Goal: Transaction & Acquisition: Subscribe to service/newsletter

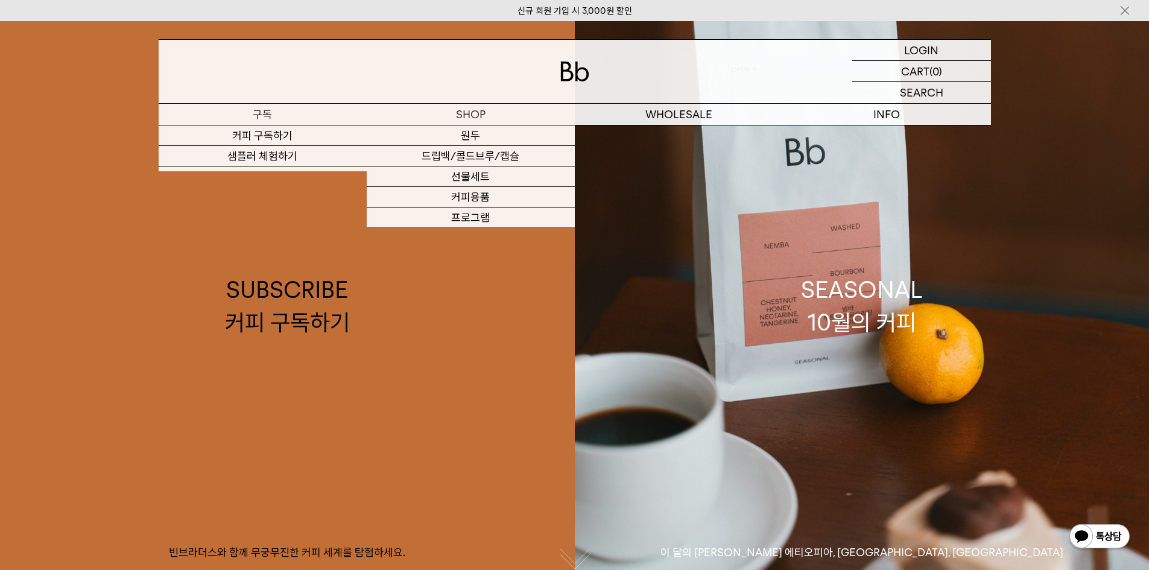
click at [280, 119] on p "구독" at bounding box center [263, 114] width 208 height 21
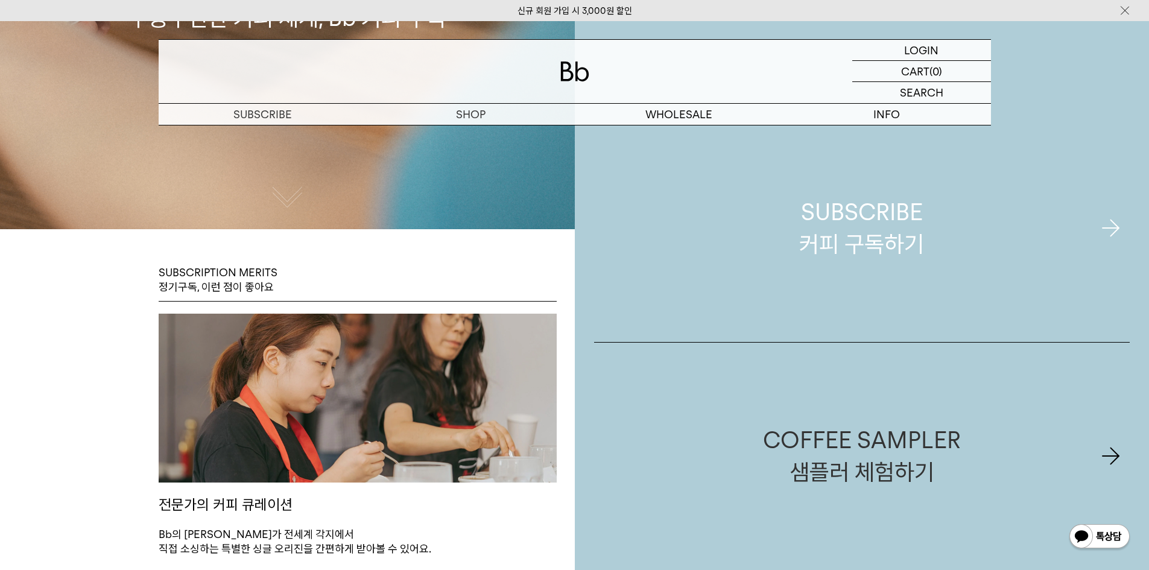
click at [860, 229] on div "SUBSCRIBE 커피 구독하기" at bounding box center [861, 228] width 125 height 64
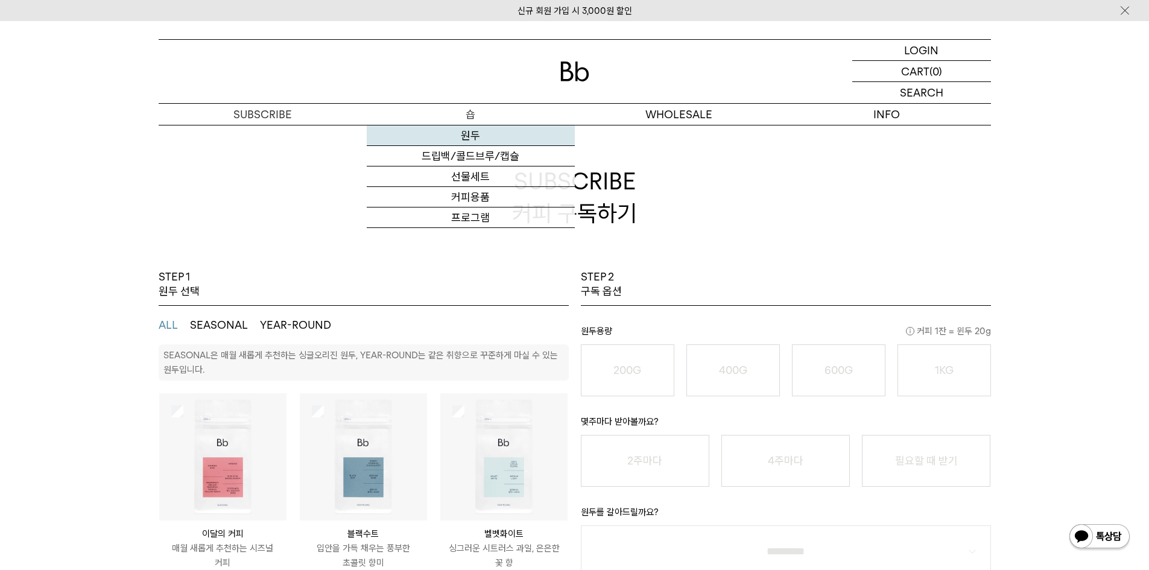
click at [483, 145] on link "원두" at bounding box center [471, 135] width 208 height 21
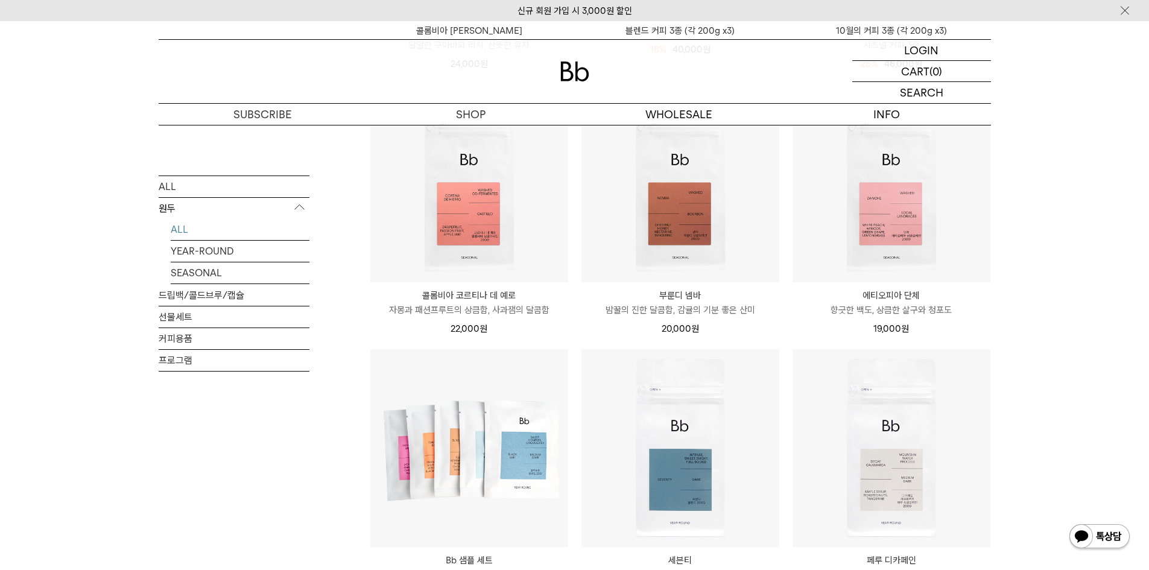
scroll to position [302, 0]
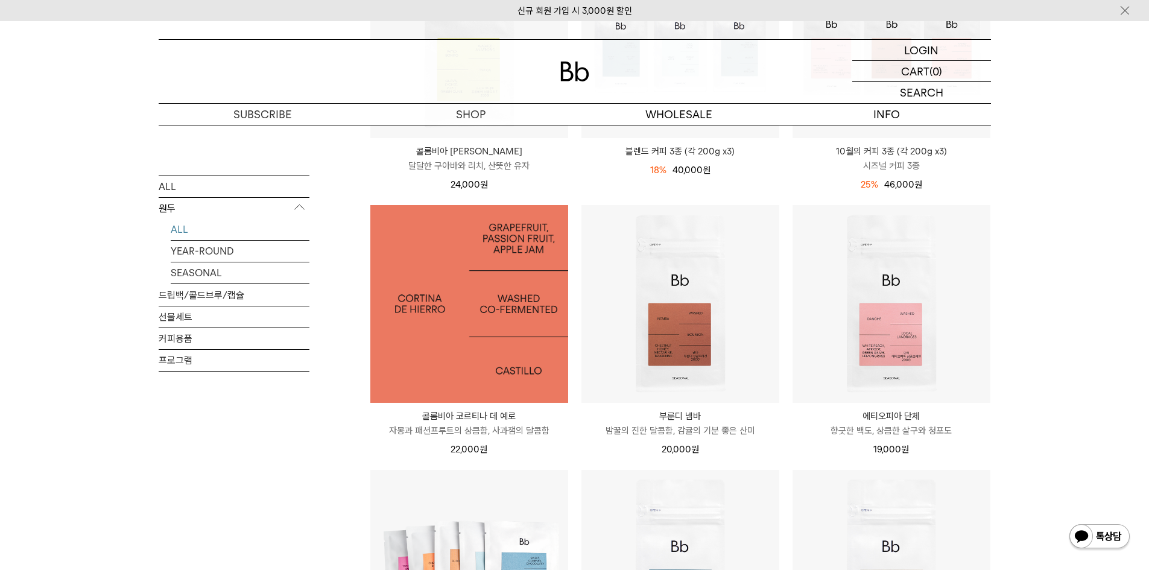
click at [496, 372] on img at bounding box center [469, 304] width 198 height 198
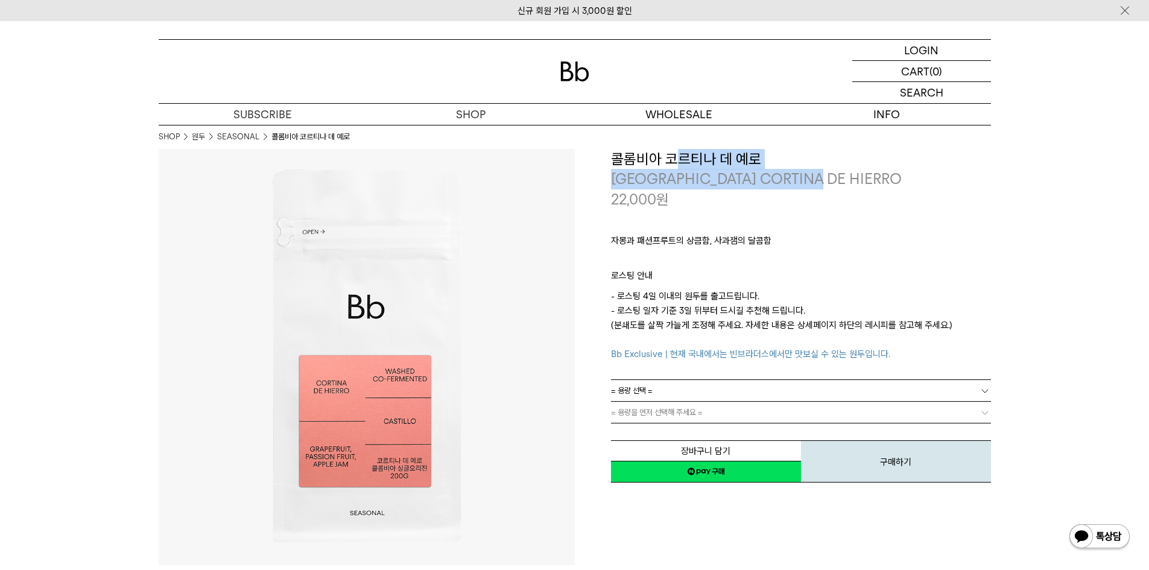
drag, startPoint x: 673, startPoint y: 168, endPoint x: 823, endPoint y: 185, distance: 151.7
click at [823, 185] on div "**********" at bounding box center [801, 179] width 380 height 61
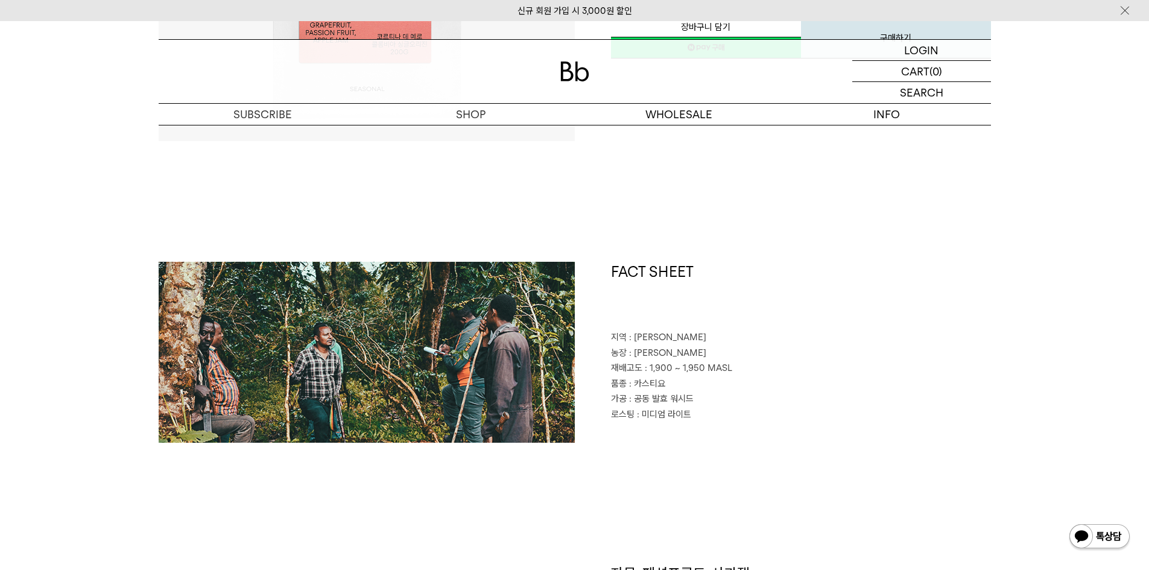
scroll to position [422, 0]
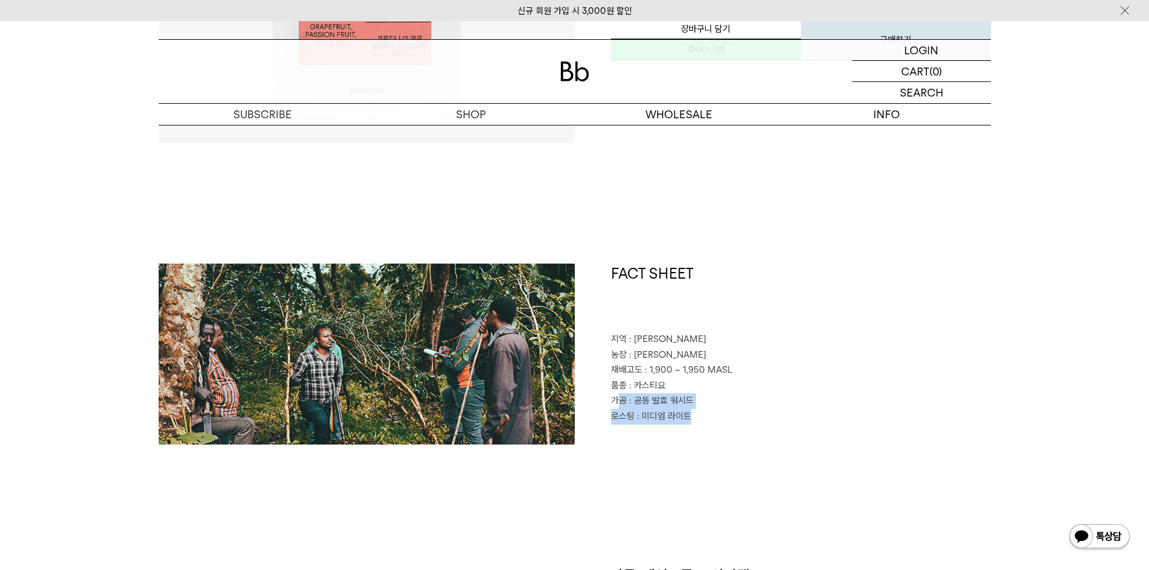
drag, startPoint x: 696, startPoint y: 414, endPoint x: 682, endPoint y: 410, distance: 14.9
click at [627, 407] on div "FACT SHEET 지역 : 디오 아르메니아 농장 : 코르티나 데 예로 재배고도 : 1,900 ~ 1,950 MASL 품종 : 카스티요 가공 …" at bounding box center [783, 354] width 416 height 181
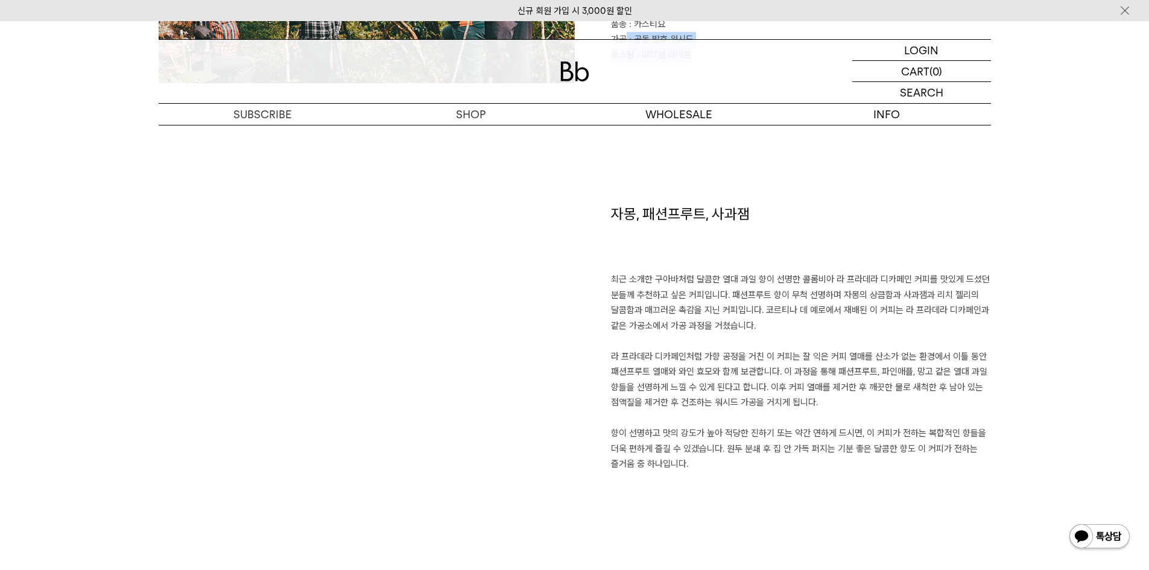
scroll to position [784, 0]
click at [751, 410] on p "최근 소개한 구아바처럼 달콤한 열대 과일 향이 선명한 콜롬비아 라 프라데라 디카페인 커피를 맛있게 드셨던 분들께 추천하고 싶은 커피입니다. 패…" at bounding box center [801, 371] width 380 height 200
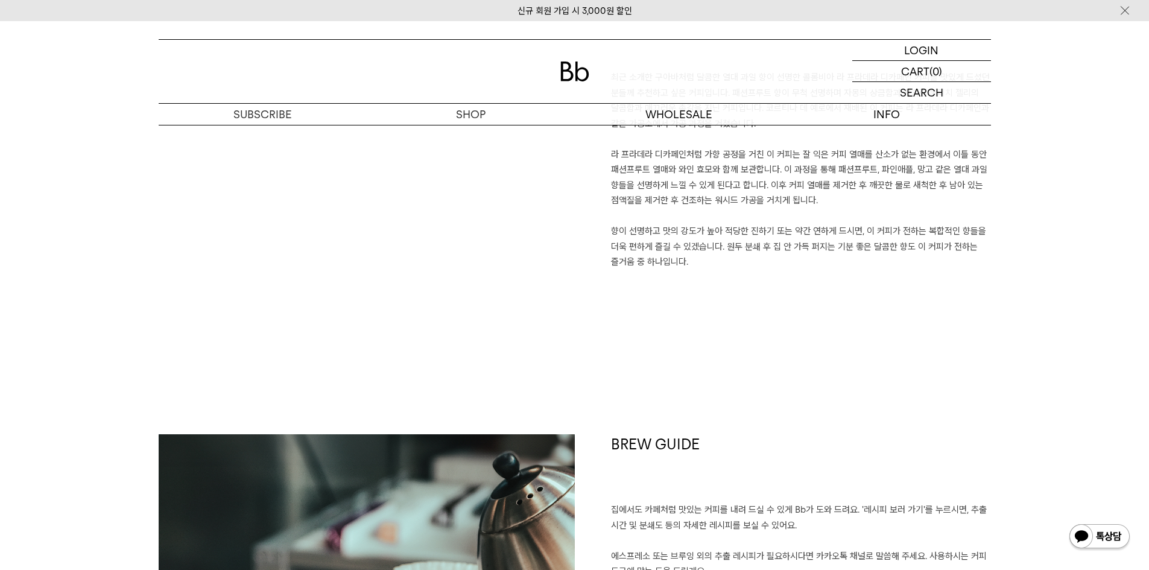
scroll to position [905, 0]
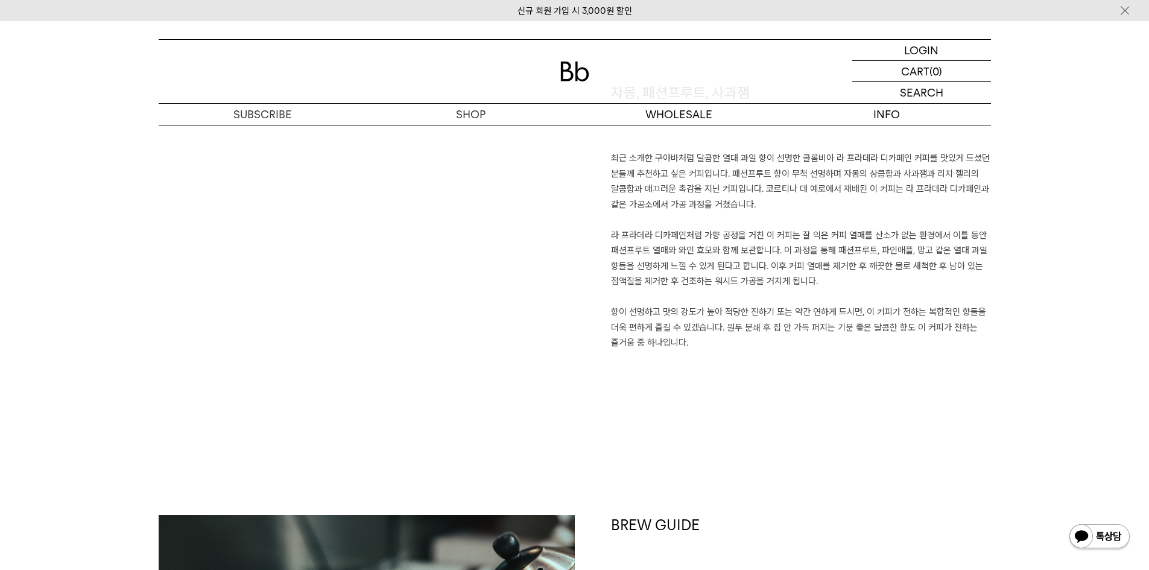
drag, startPoint x: 753, startPoint y: 366, endPoint x: 644, endPoint y: 261, distance: 151.9
click at [644, 261] on div "자몽, 패션프루트, 사과잼 최근 소개한 구아바처럼 달콤한 열대 과일 향이 선명한 콜롬비아 라 프라데라 디카페인 커피를 맛있게 드셨던 분들께 추…" at bounding box center [783, 239] width 416 height 312
click at [736, 252] on p "최근 소개한 구아바처럼 달콤한 열대 과일 향이 선명한 콜롬비아 라 프라데라 디카페인 커피를 맛있게 드셨던 분들께 추천하고 싶은 커피입니다. 패…" at bounding box center [801, 251] width 380 height 200
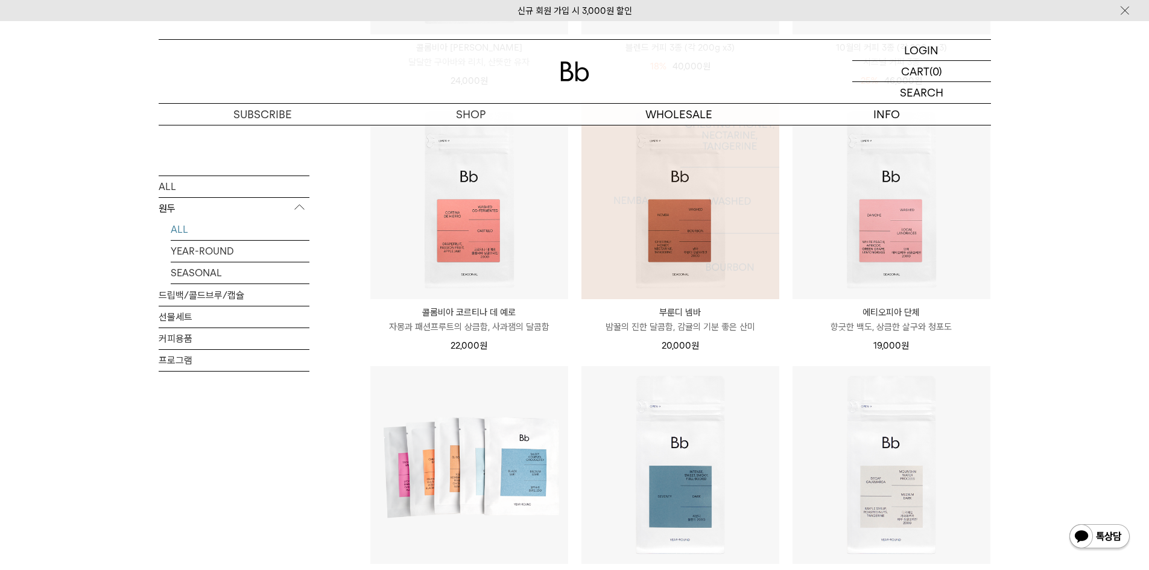
scroll to position [543, 0]
